Goal: Transaction & Acquisition: Book appointment/travel/reservation

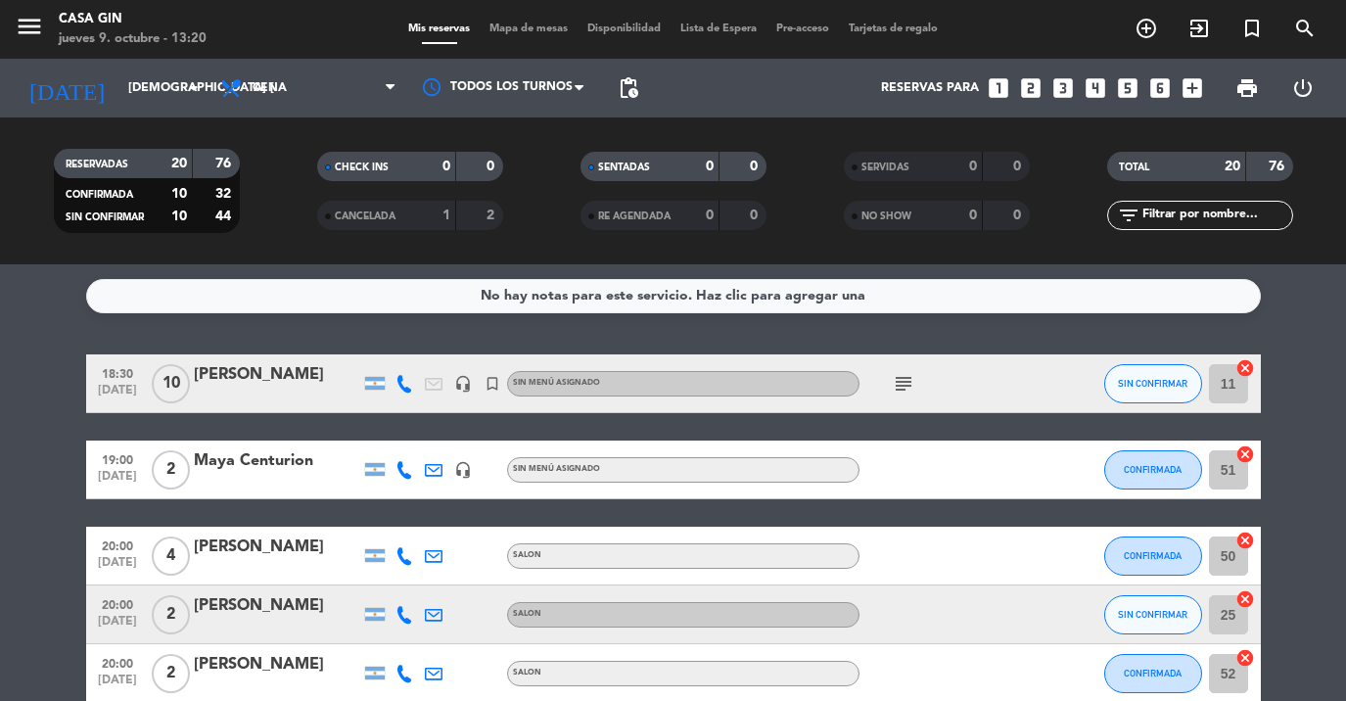
scroll to position [245, 0]
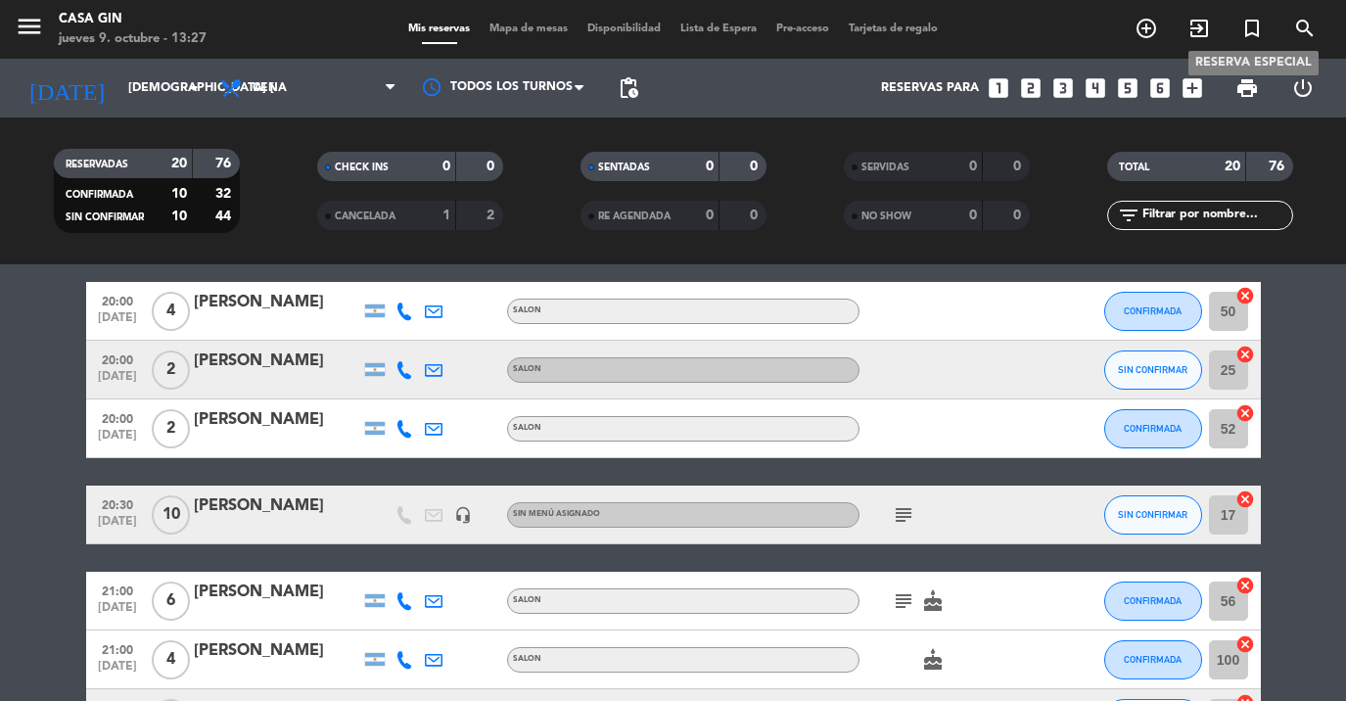
click at [1247, 38] on icon "turned_in_not" at bounding box center [1251, 28] width 23 height 23
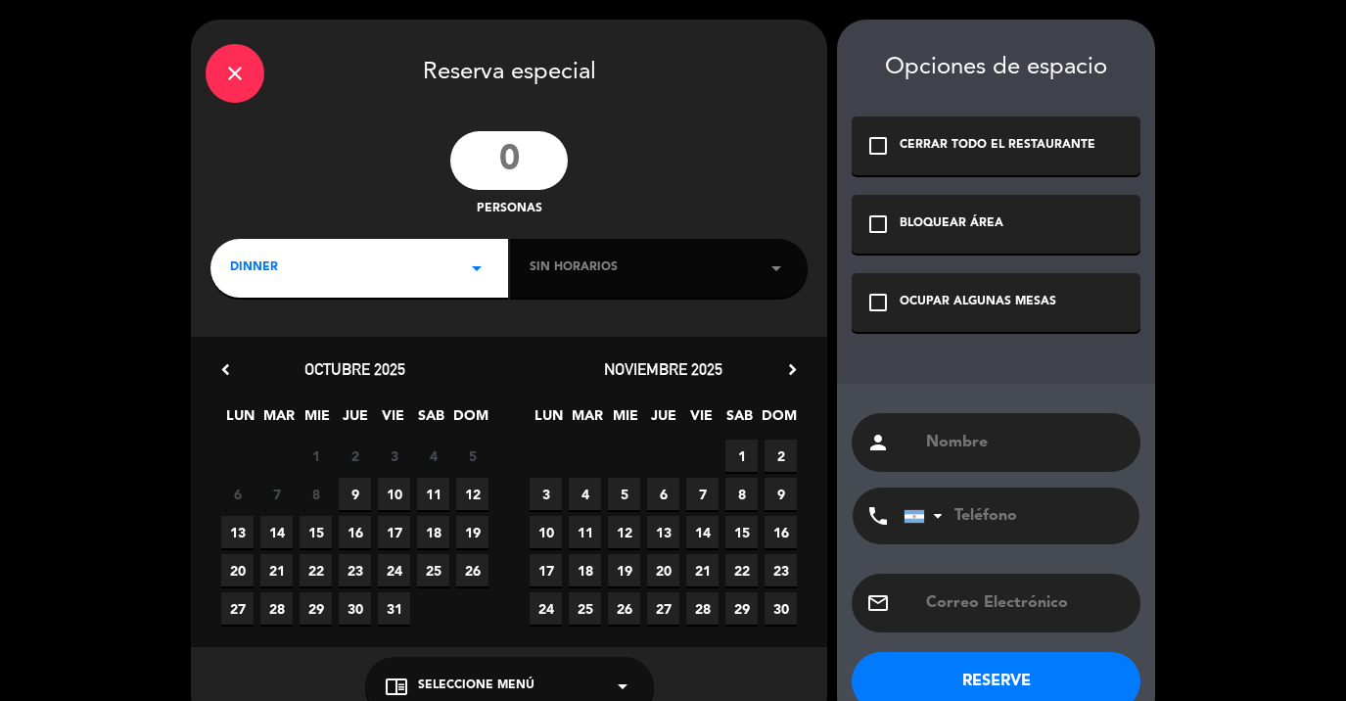
click at [522, 164] on input "number" at bounding box center [508, 160] width 117 height 59
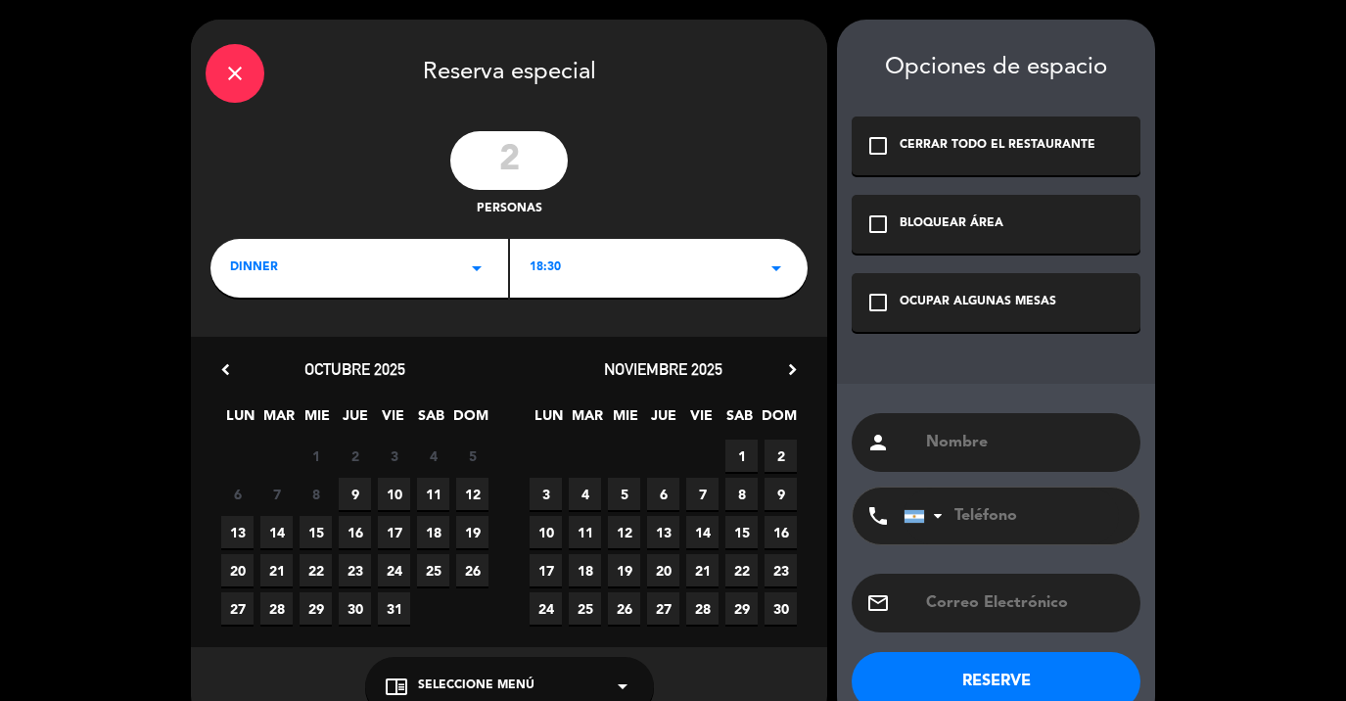
type input "2"
click at [632, 260] on div "18:30 arrow_drop_down" at bounding box center [659, 268] width 298 height 59
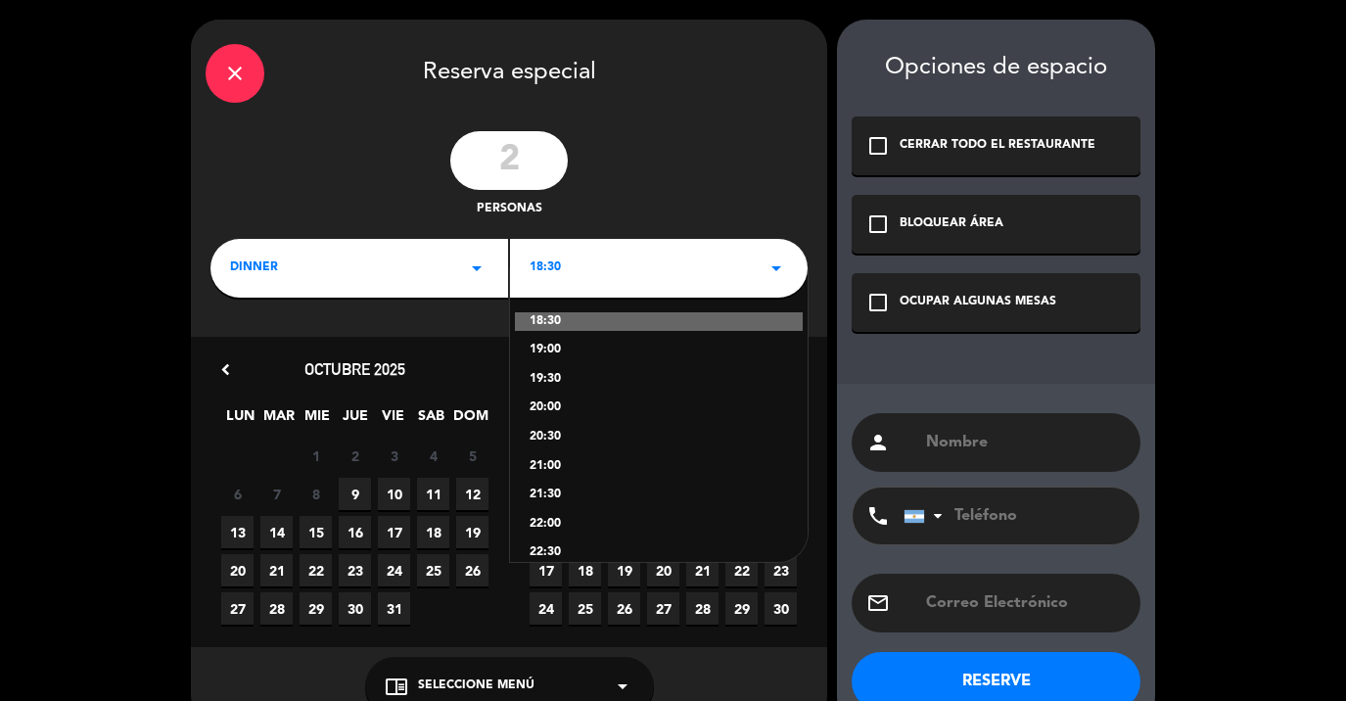
click at [542, 410] on div "20:00" at bounding box center [658, 408] width 258 height 20
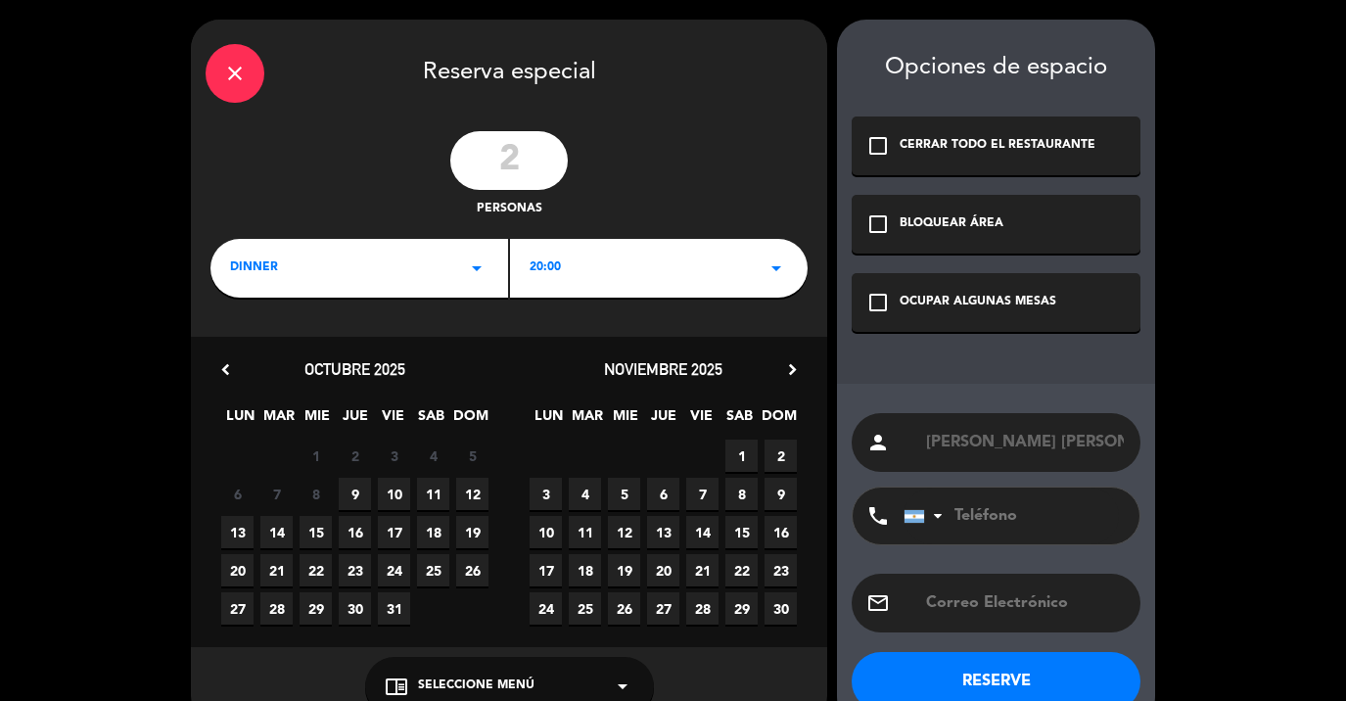
type input "[PERSON_NAME] [PERSON_NAME]"
type input "2215575939"
click at [1057, 327] on div "check_box_outline_blank OCUPAR ALGUNAS MESAS" at bounding box center [995, 302] width 289 height 59
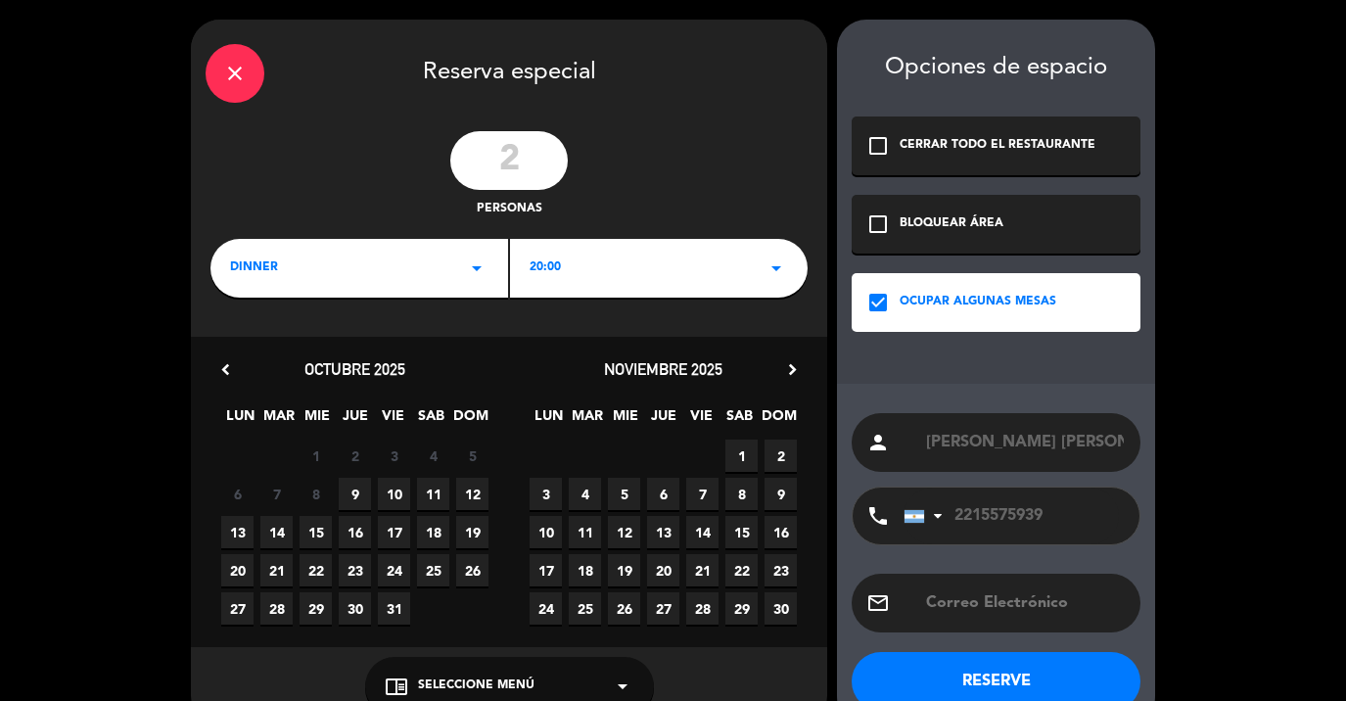
click at [1023, 684] on button "RESERVE" at bounding box center [995, 681] width 289 height 59
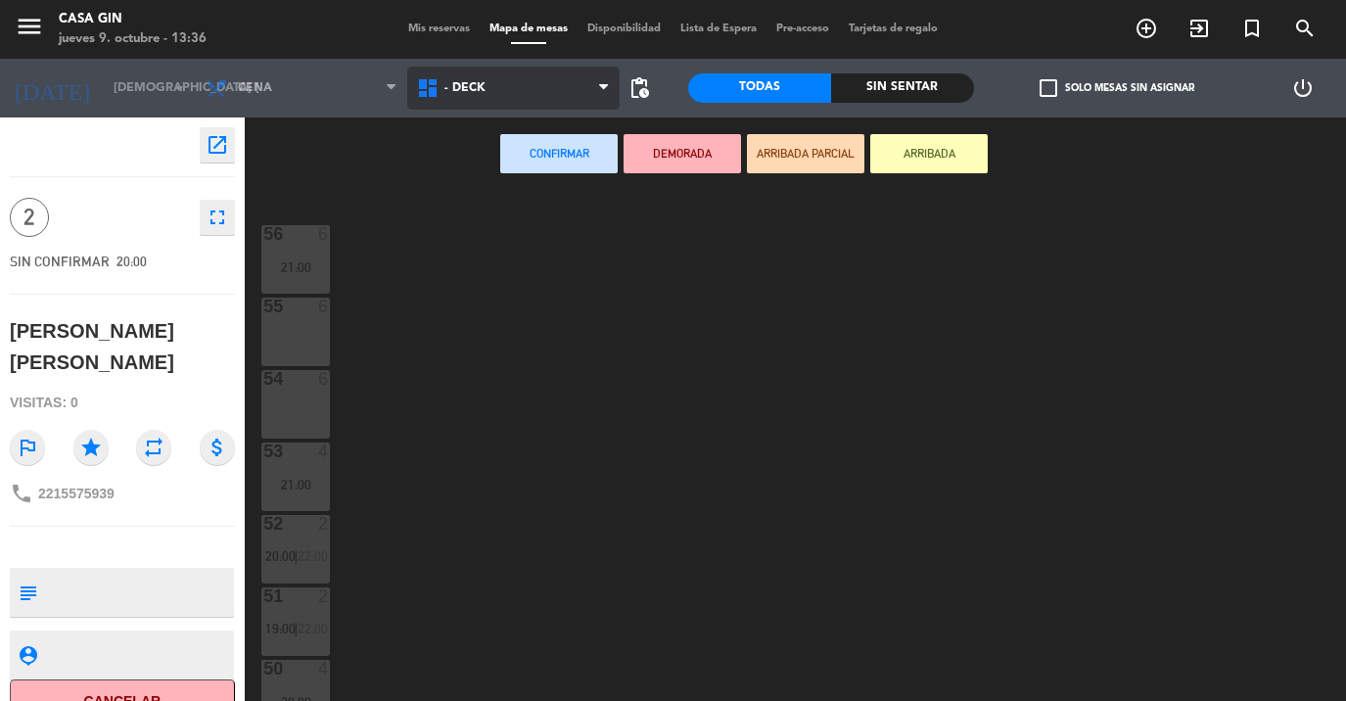
click at [474, 97] on span "- DECK" at bounding box center [512, 88] width 211 height 43
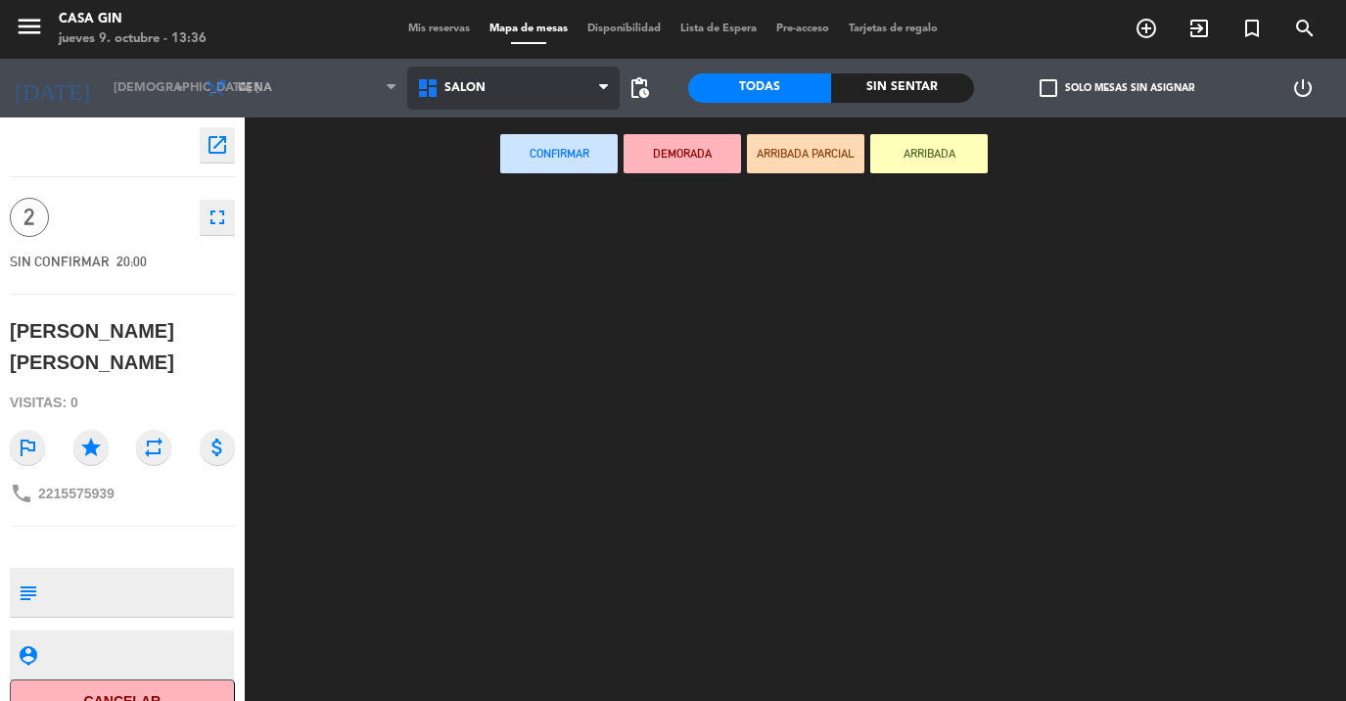
click at [470, 171] on ng-component "menu Casa Gin jueves 9. octubre - 13:36 Mis reservas Mapa de mesas Disponibilid…" at bounding box center [673, 350] width 1346 height 701
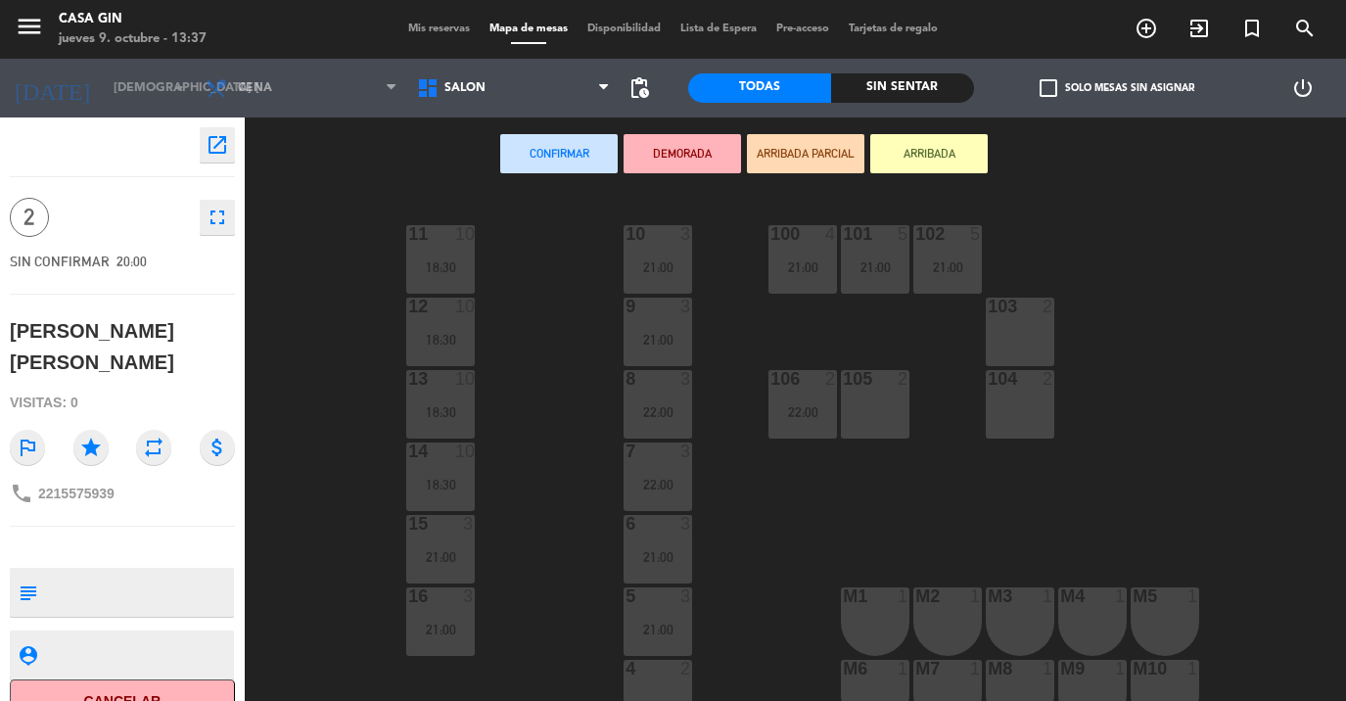
click at [1016, 339] on div "103 2" at bounding box center [1020, 332] width 69 height 69
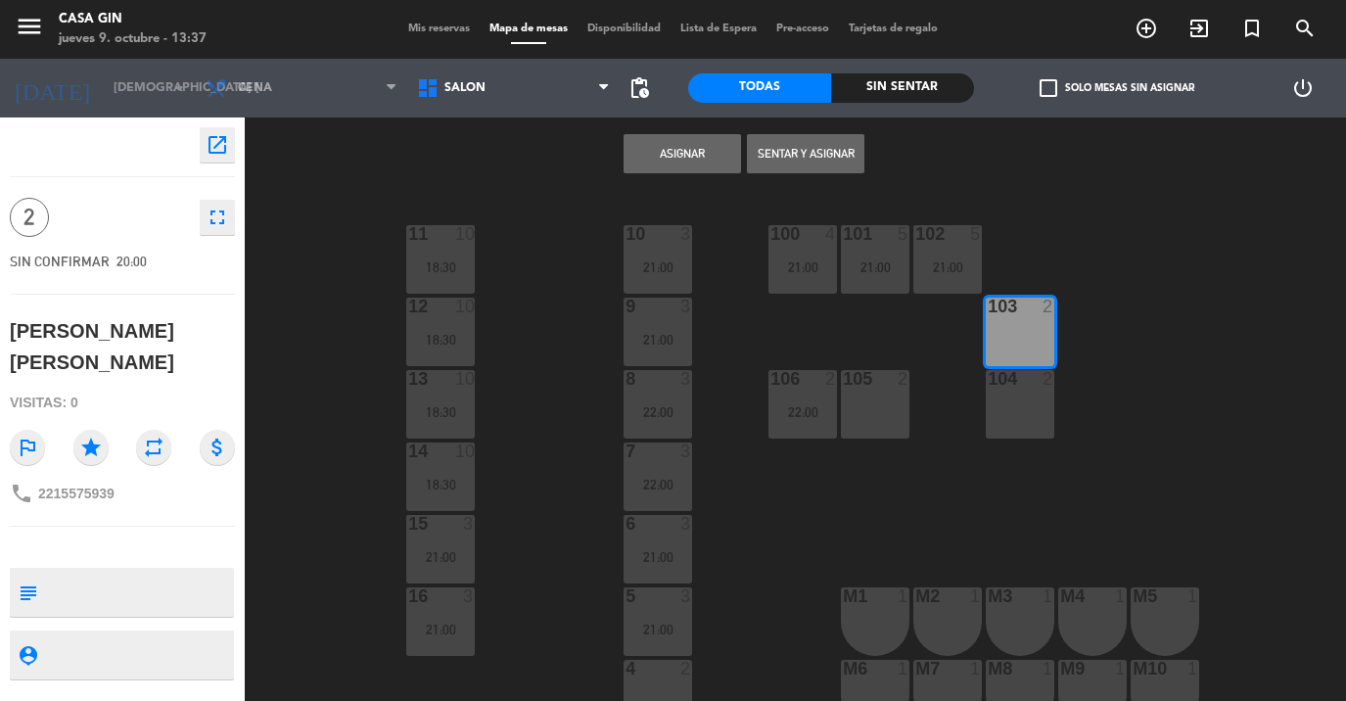
click at [682, 156] on button "Asignar" at bounding box center [681, 153] width 117 height 39
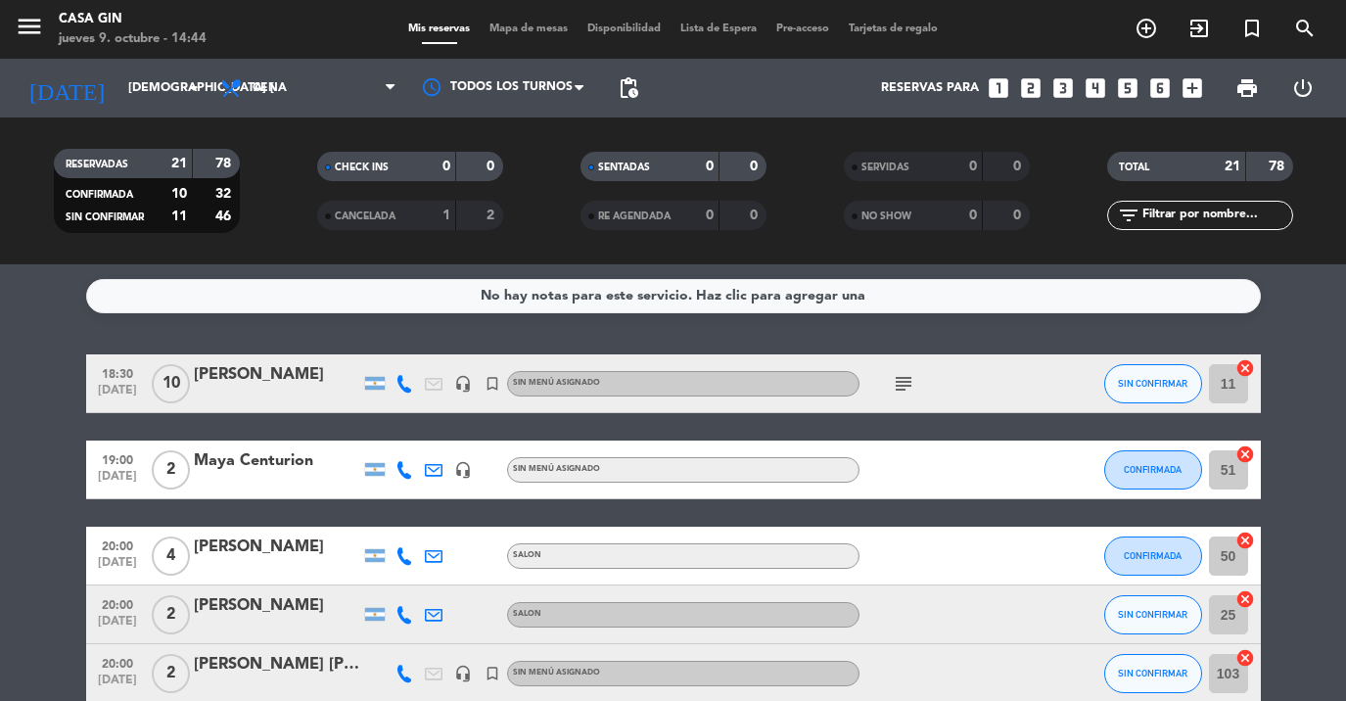
click at [999, 7] on div "menu Casa Gin jueves 9. octubre - 14:44 Mis reservas Mapa de mesas Disponibilid…" at bounding box center [673, 29] width 1346 height 59
